Goal: Information Seeking & Learning: Learn about a topic

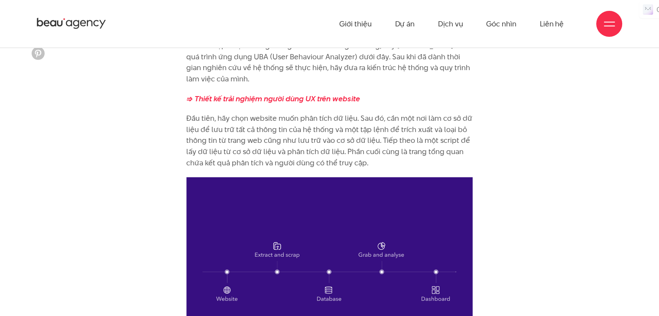
scroll to position [824, 0]
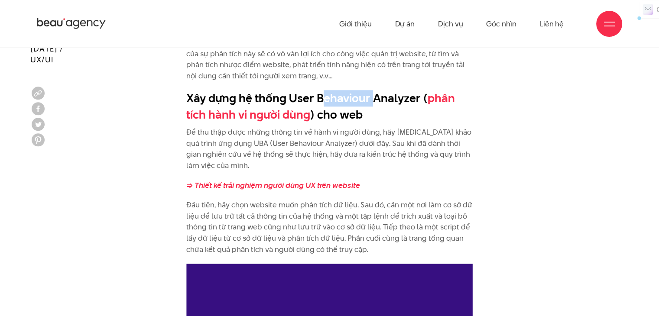
drag, startPoint x: 322, startPoint y: 102, endPoint x: 375, endPoint y: 104, distance: 52.9
click at [375, 104] on h2 "Xây dựng hệ thống User Behaviour Analyzer ( phân tích hành vi người dùng ) cho …" at bounding box center [329, 106] width 287 height 33
click at [265, 121] on link "phân tích hành vi người dùng" at bounding box center [320, 106] width 269 height 33
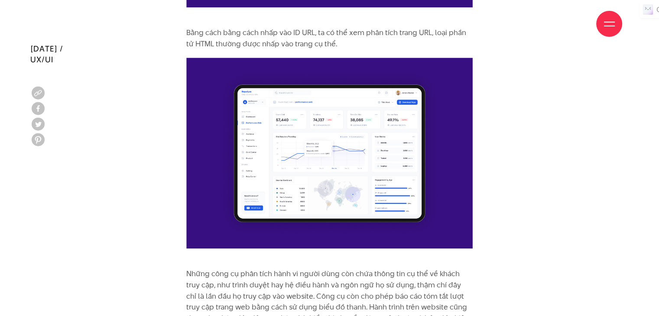
scroll to position [2384, 0]
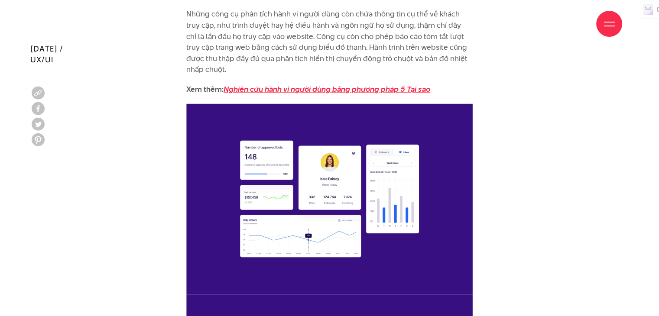
click at [343, 90] on em "Nghiên cứu hành vi người dùng bằng phương pháp 5 Tại sao" at bounding box center [327, 89] width 207 height 10
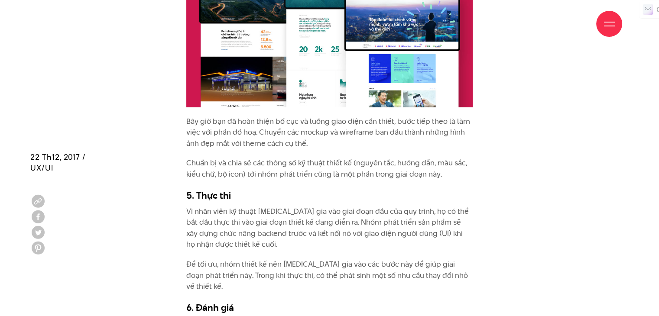
scroll to position [2688, 0]
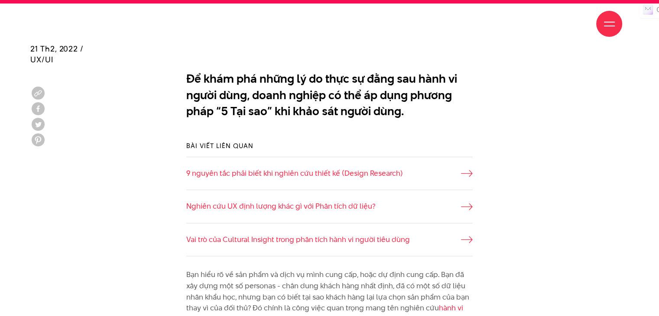
scroll to position [737, 0]
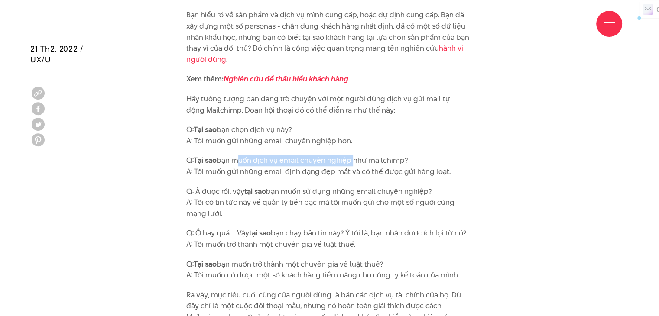
drag, startPoint x: 235, startPoint y: 163, endPoint x: 357, endPoint y: 153, distance: 122.2
click at [360, 157] on p "Q: Tại sao bạn muốn dịch vụ email chuyên nghiệp như mailchimp? A: Tôi muốn gửi …" at bounding box center [329, 166] width 287 height 22
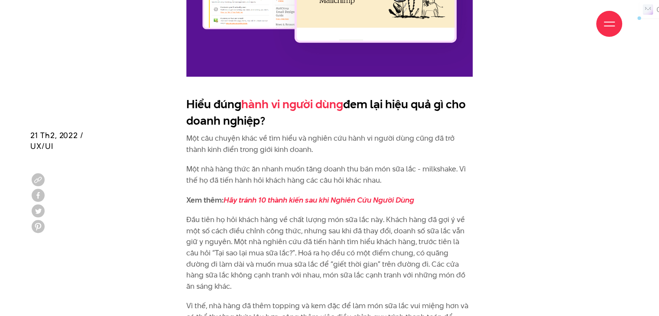
scroll to position [1257, 0]
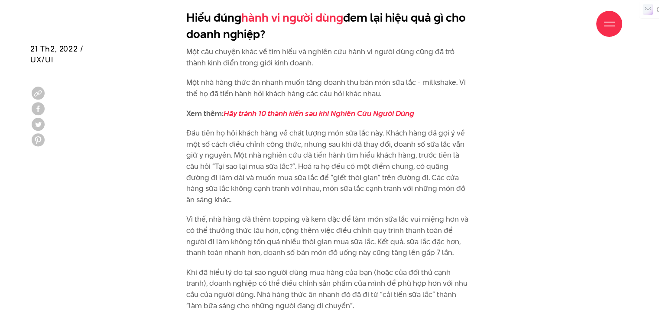
click at [295, 154] on p "Đầu tiên họ hỏi khách hàng về chất lượng món sữa lắc này. Khách hàng đã gợi ý v…" at bounding box center [329, 167] width 287 height 78
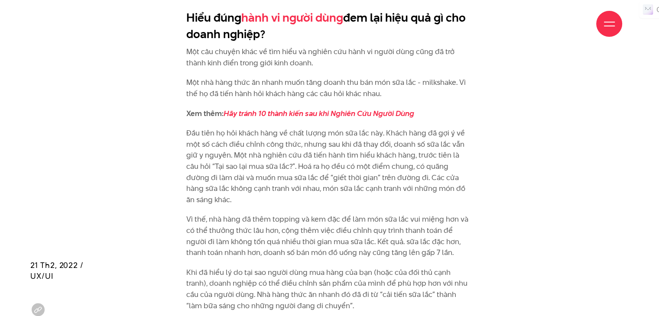
scroll to position [1474, 0]
